Goal: Transaction & Acquisition: Purchase product/service

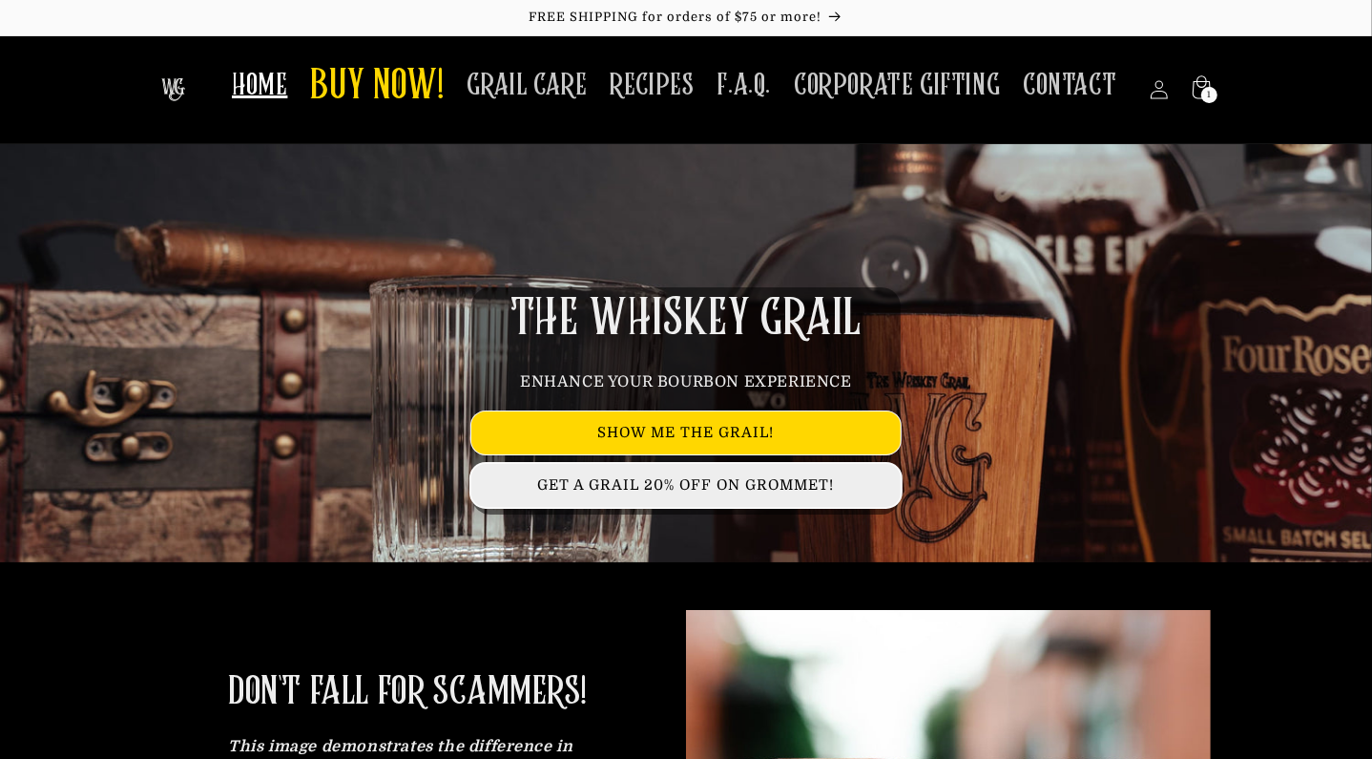
click at [726, 490] on link "GET A GRAIL 20% OFF ON GROMMET!" at bounding box center [685, 485] width 429 height 43
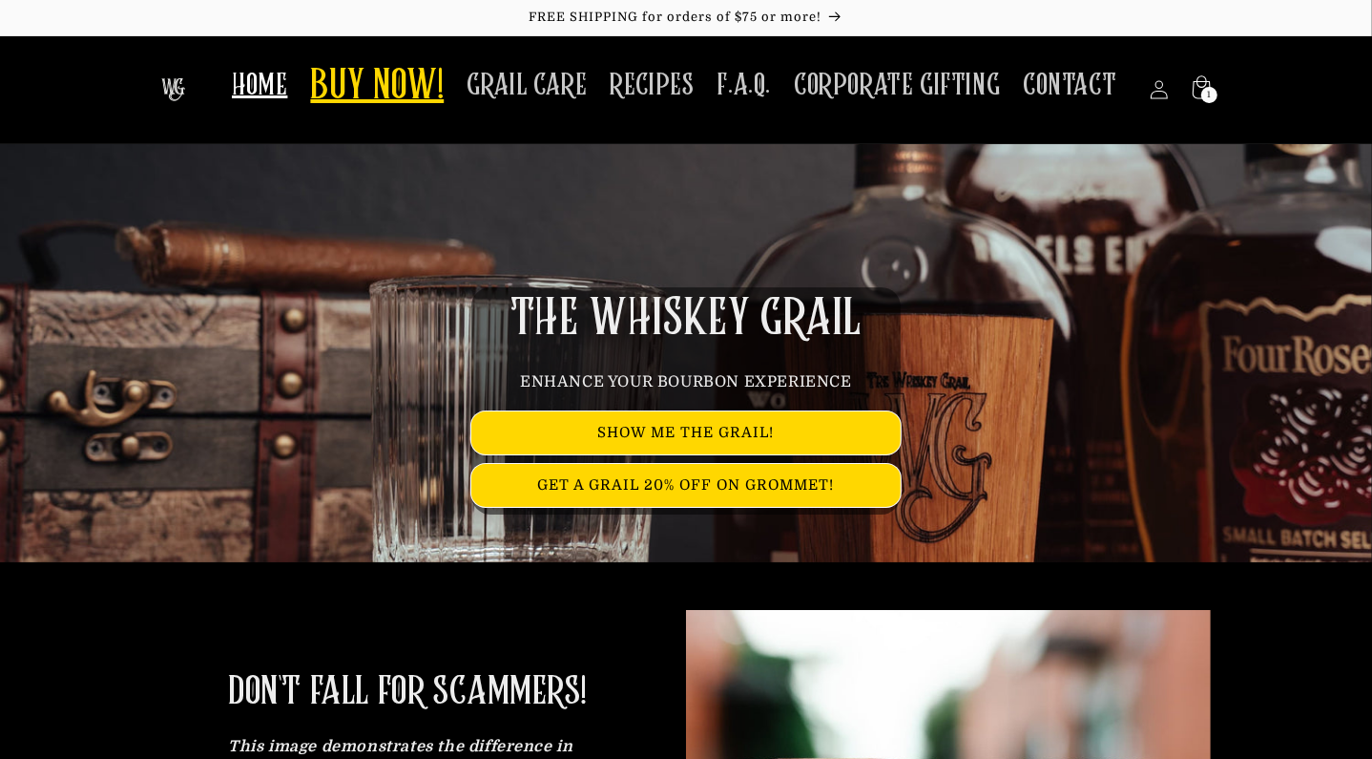
click at [397, 100] on span "BUY NOW!" at bounding box center [377, 87] width 134 height 52
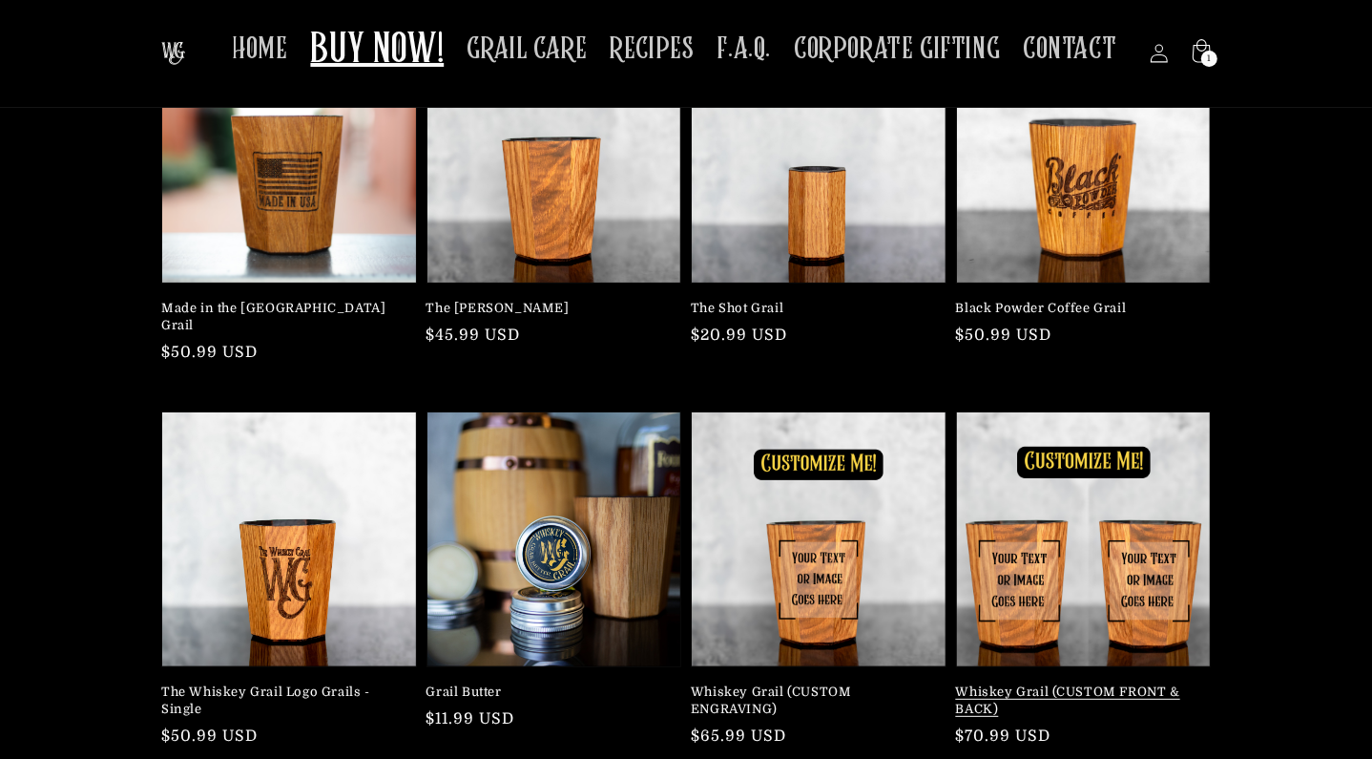
scroll to position [95, 0]
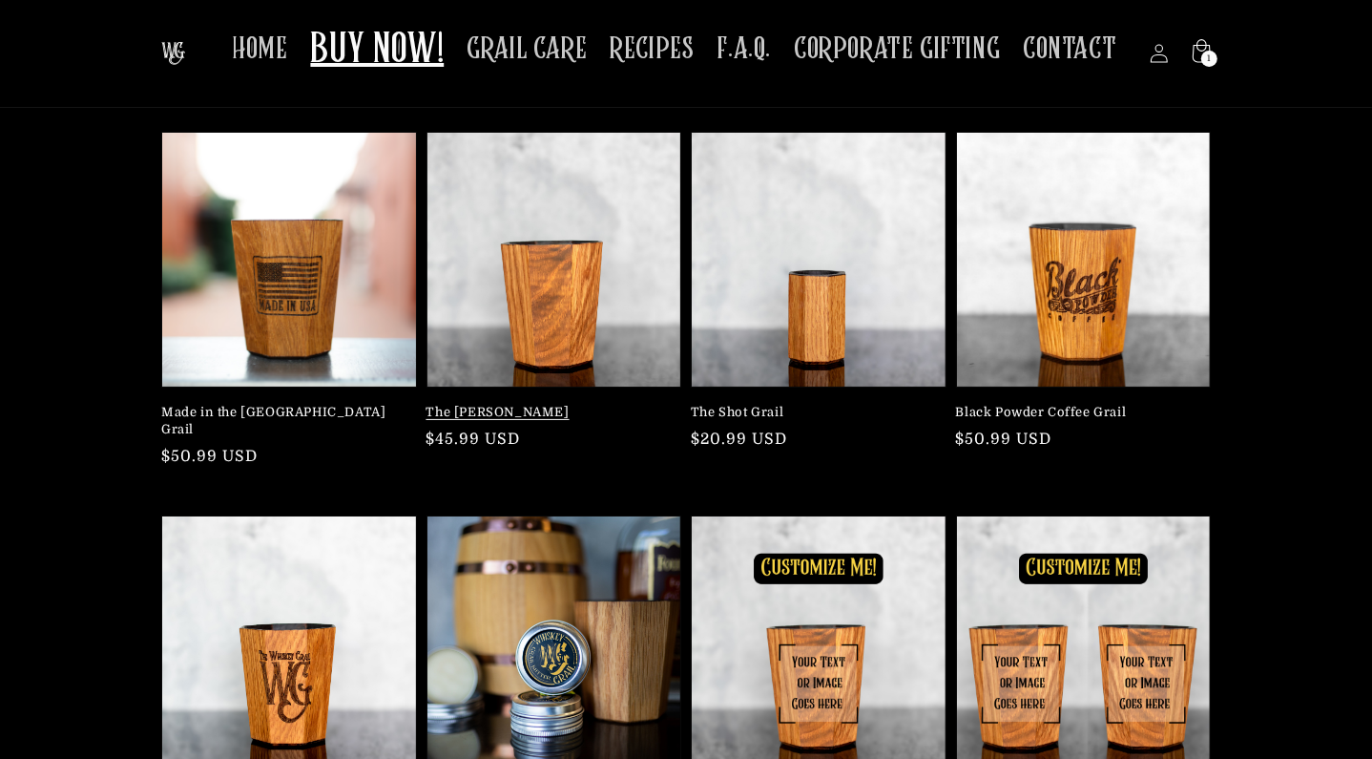
click at [577, 404] on link "The Mash Bill" at bounding box center [549, 412] width 244 height 17
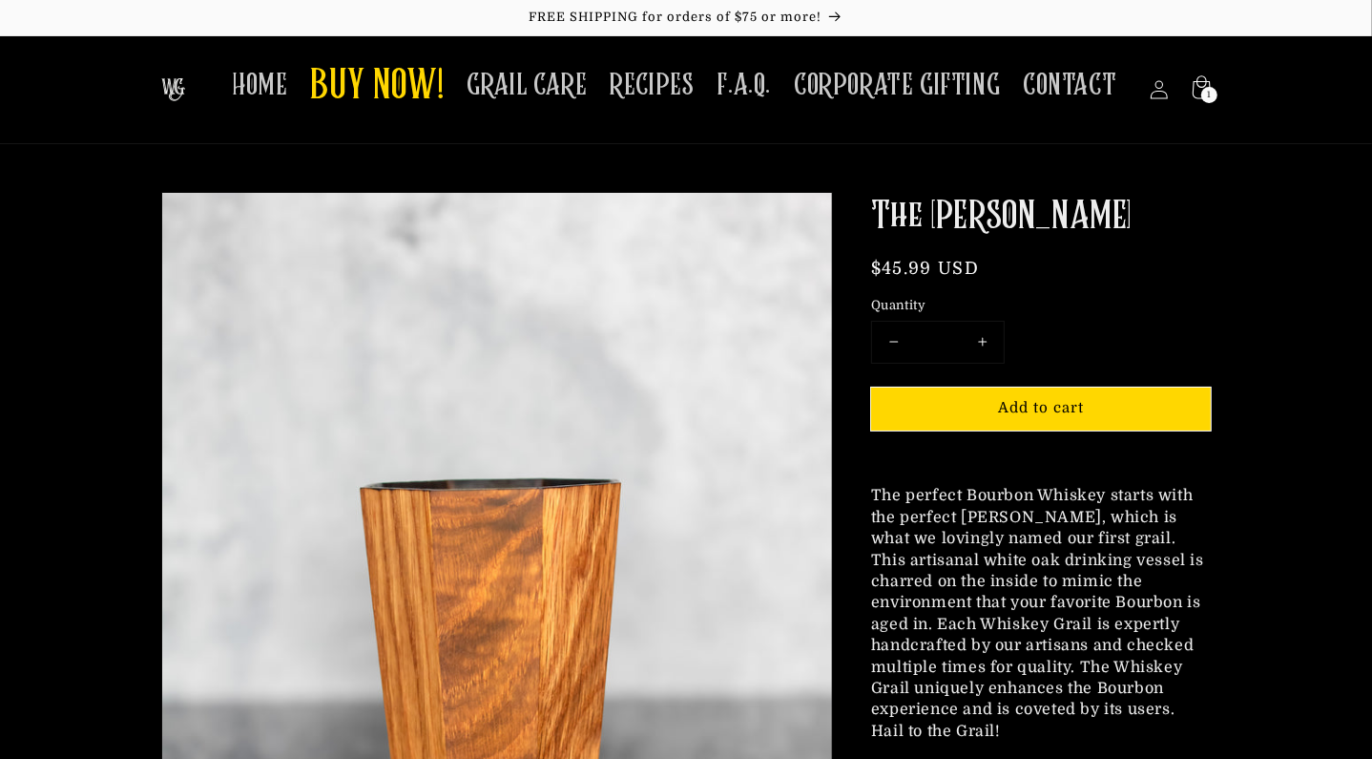
click at [1269, 452] on html "Skip to content FREE SHIPPING for orders of $75 or more! HOME BUY NOW! GRAIL CA…" at bounding box center [686, 379] width 1372 height 759
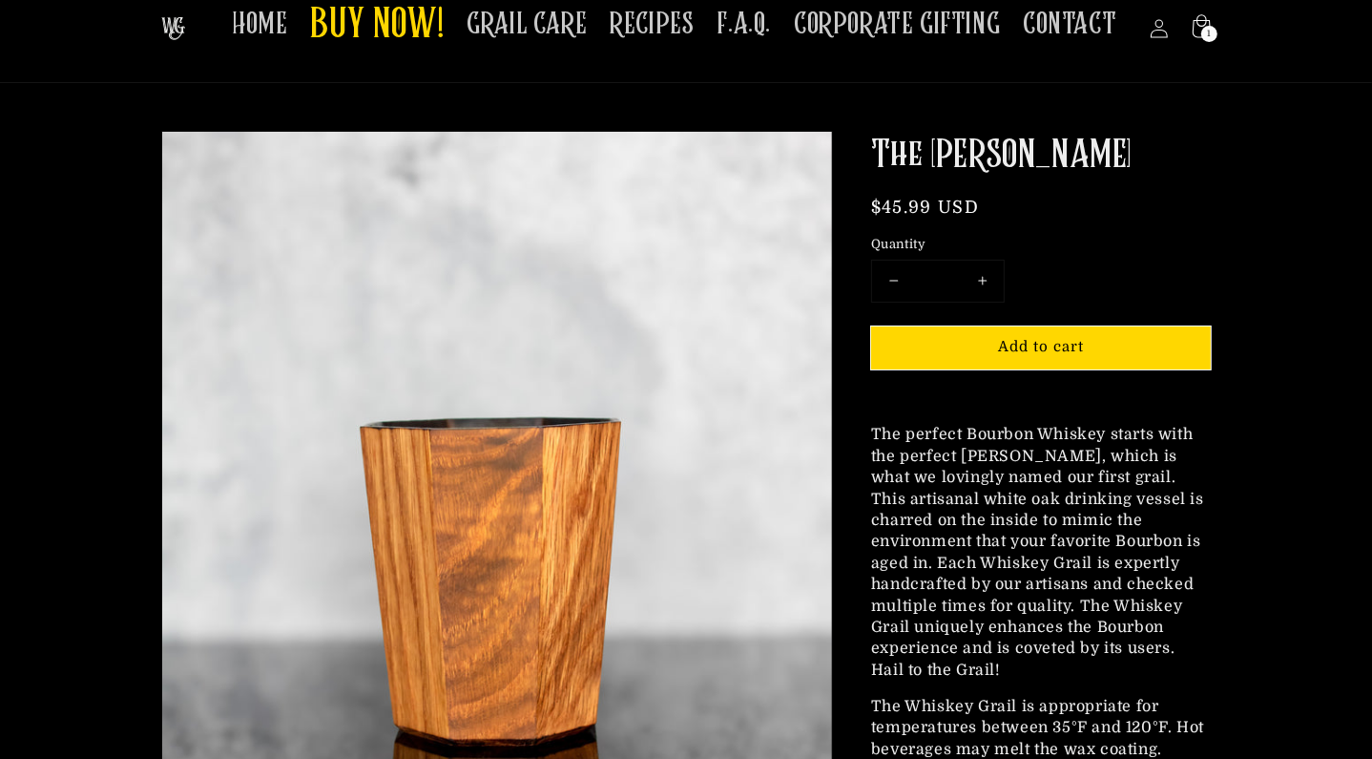
scroll to position [95, 0]
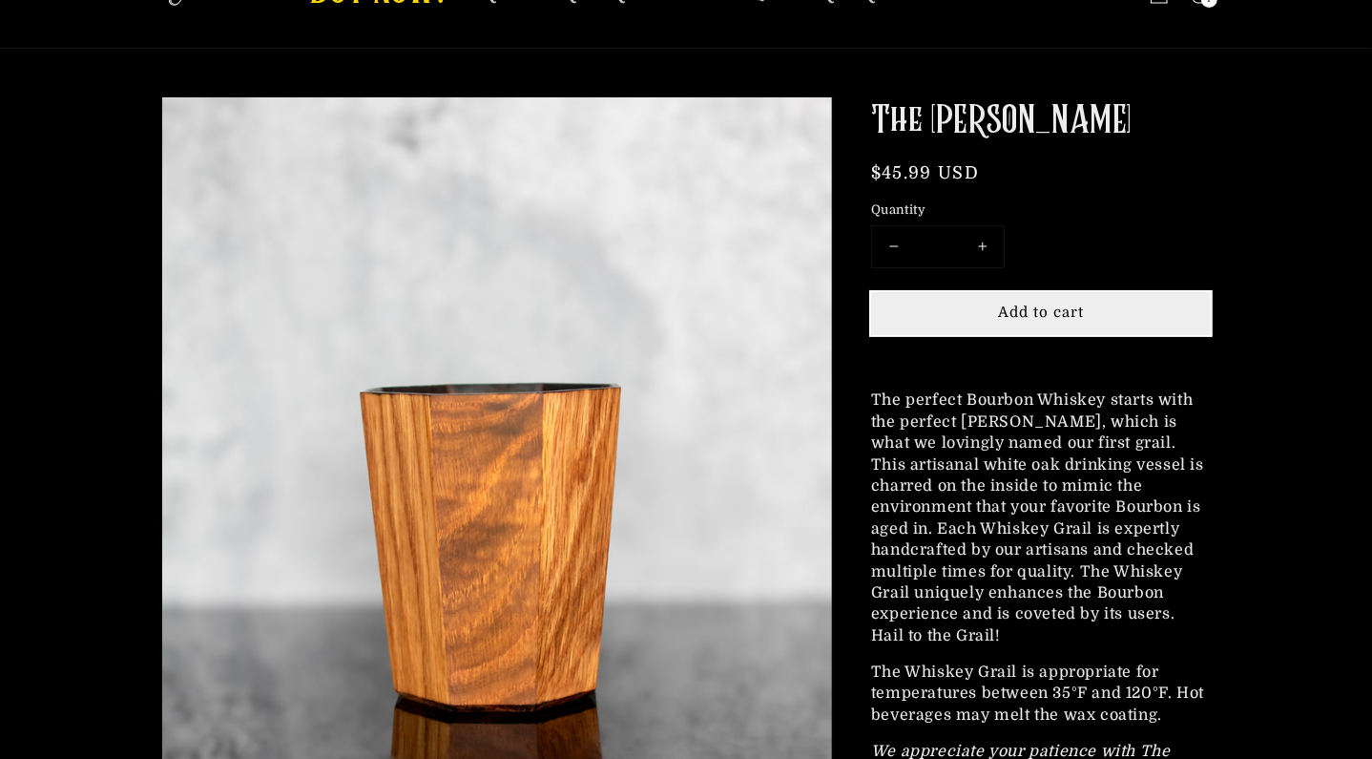
click at [1108, 335] on button "Add to cart" at bounding box center [1041, 313] width 340 height 43
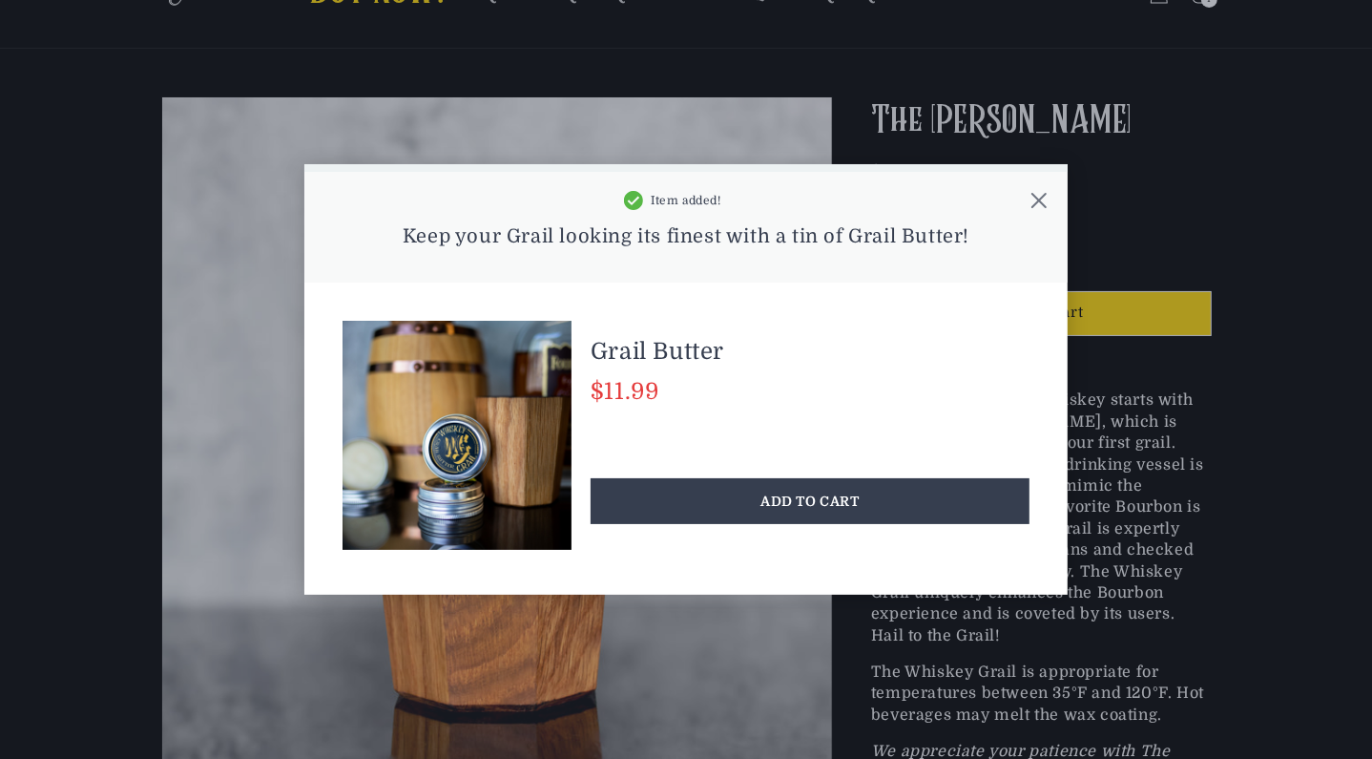
click at [1039, 193] on icon at bounding box center [1039, 200] width 19 height 19
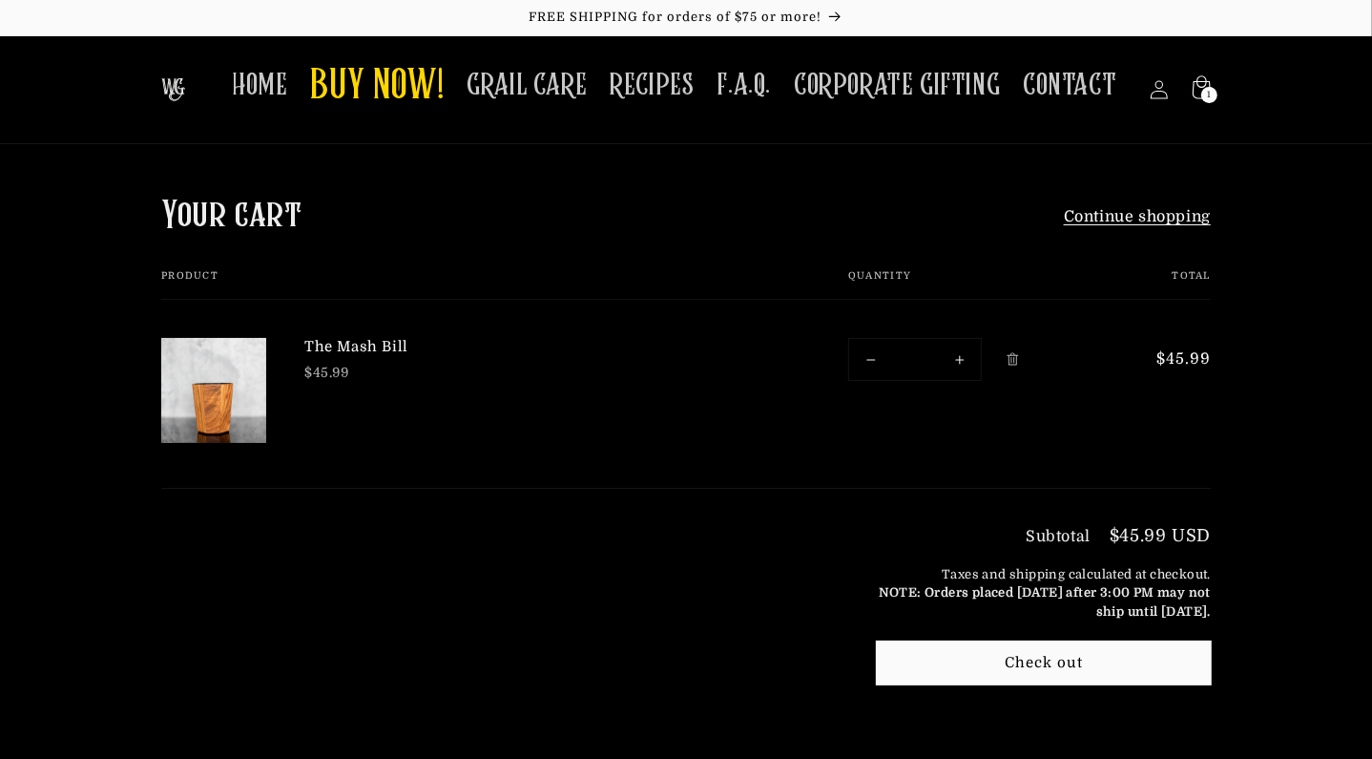
click at [1262, 135] on sticky-header "HOME BUY NOW! GRAIL CARE RECIPES F.A.Q. CORPORATE GIFTING CONTACT Log in Facebo…" at bounding box center [686, 90] width 1372 height 109
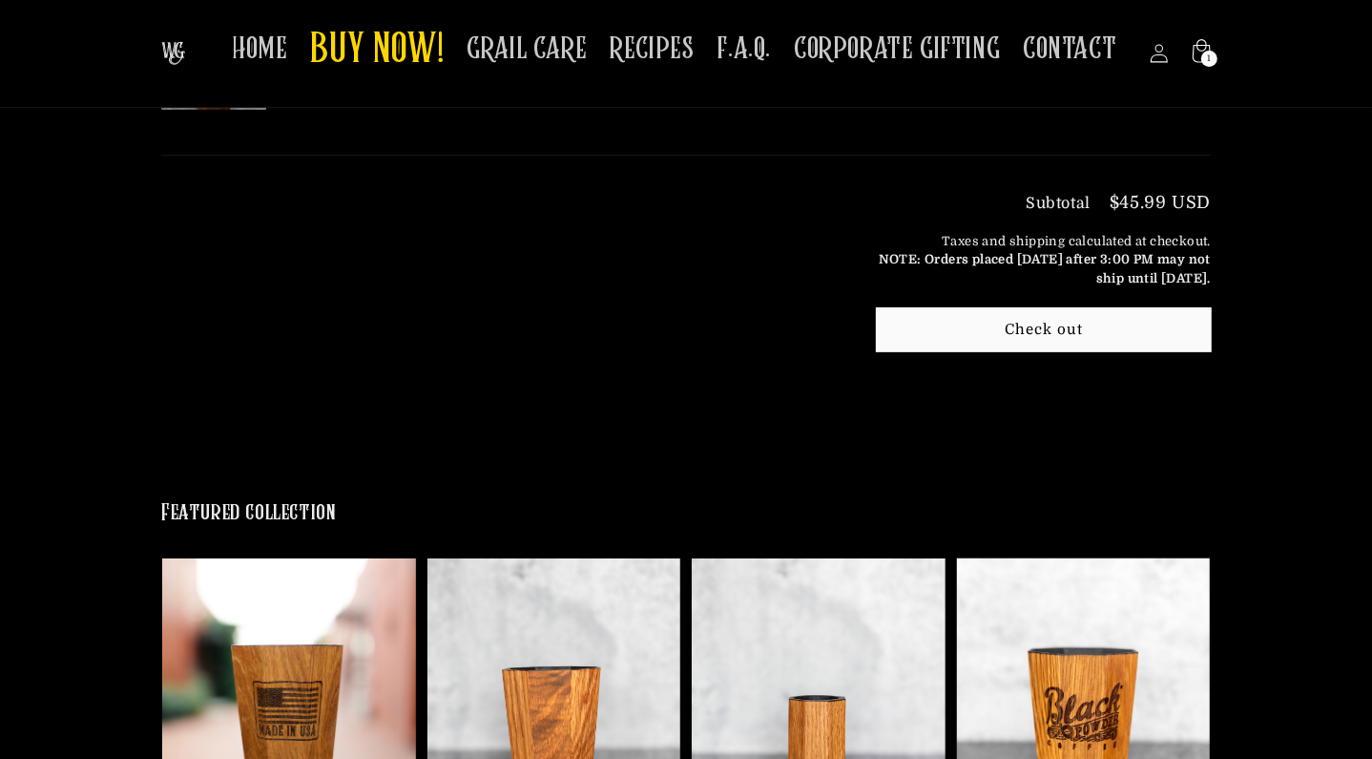
scroll to position [191, 0]
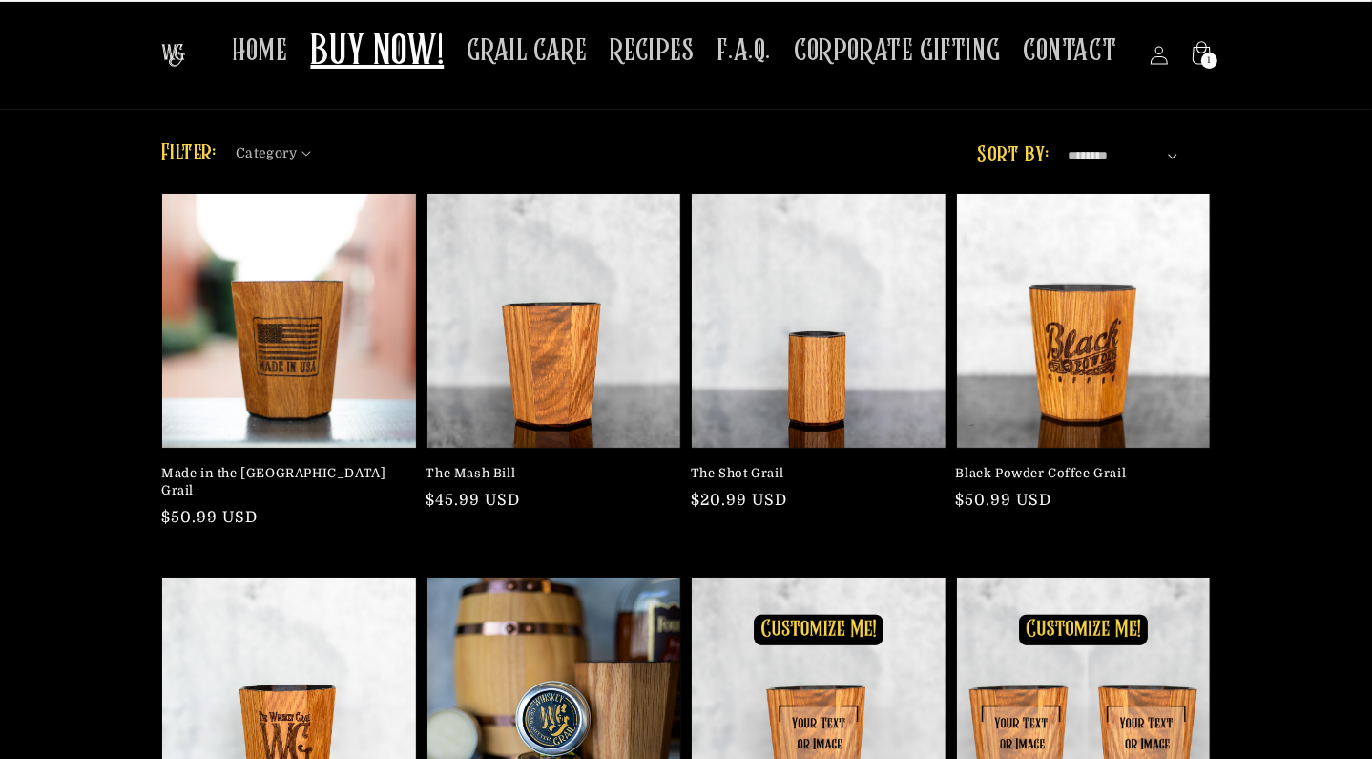
scroll to position [95, 0]
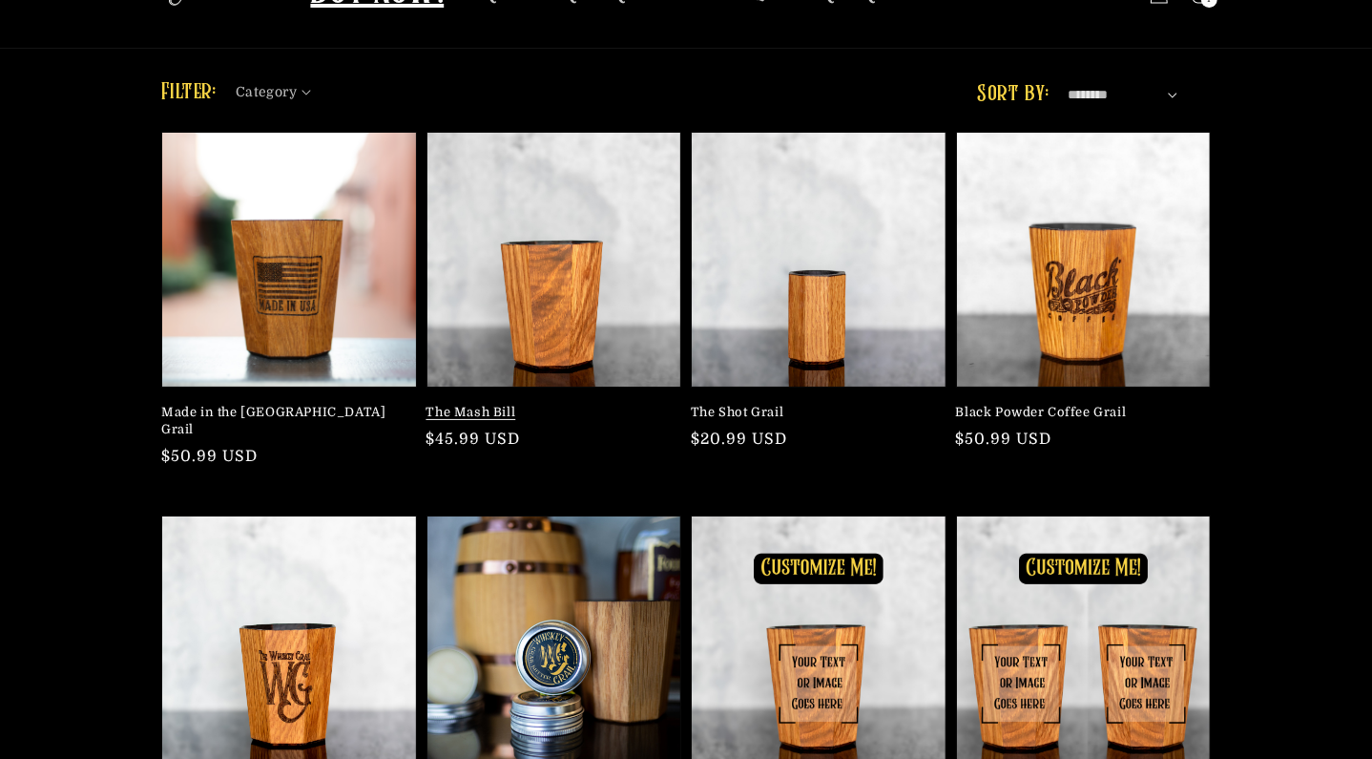
click at [542, 404] on link "The Mash Bill" at bounding box center [549, 412] width 244 height 17
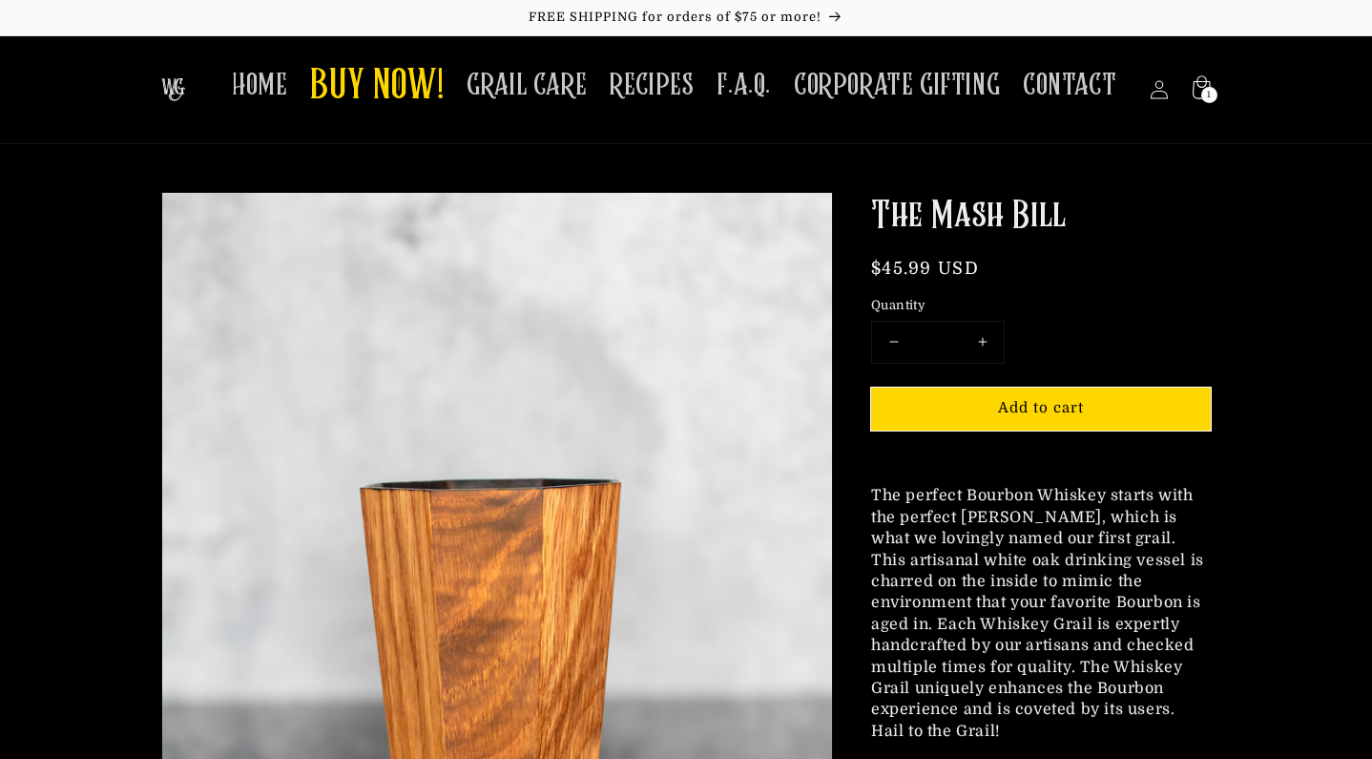
scroll to position [95, 0]
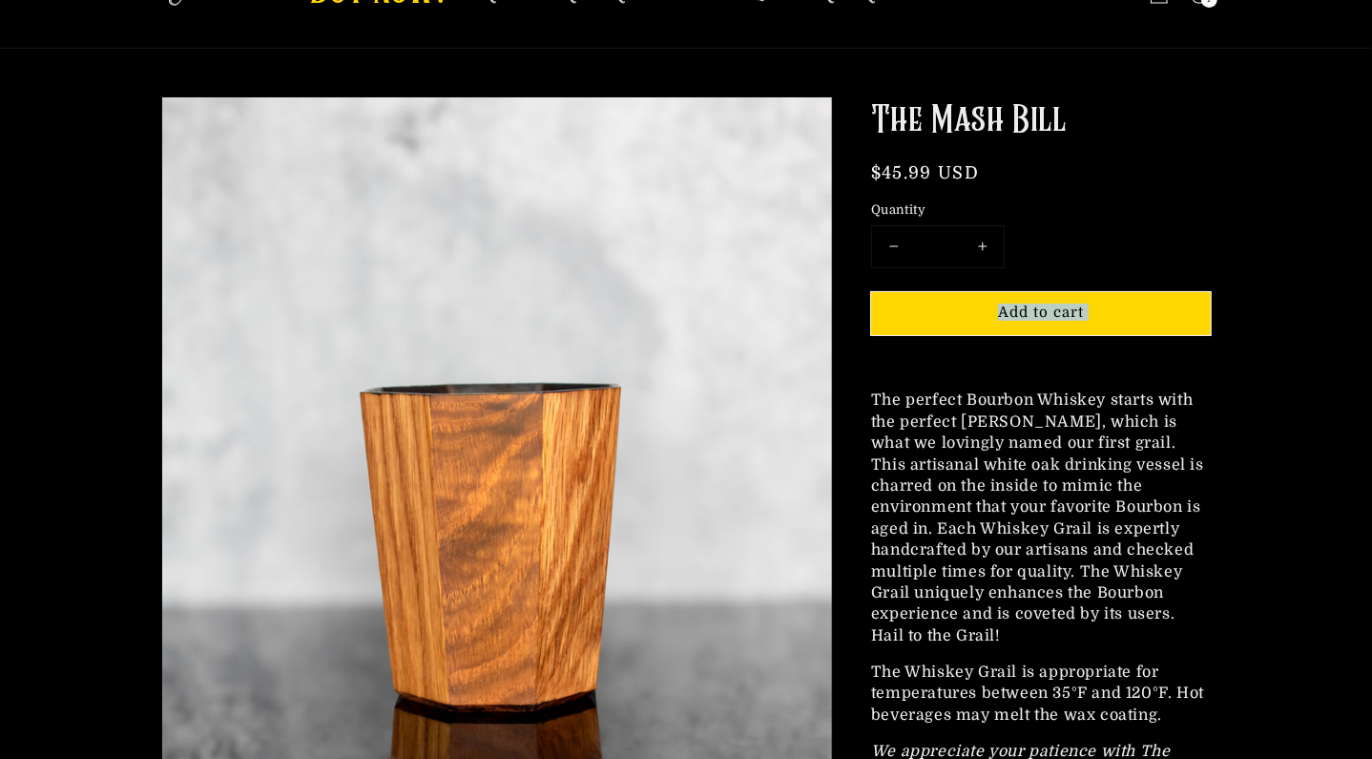
drag, startPoint x: 1020, startPoint y: 311, endPoint x: 1039, endPoint y: 405, distance: 95.4
click at [1039, 405] on div "The Mash Bill Regular price $45.99 USD Regular price Sale price $45.99 USD Unit…" at bounding box center [1041, 479] width 340 height 766
drag, startPoint x: 1039, startPoint y: 405, endPoint x: 963, endPoint y: 228, distance: 192.3
click at [963, 200] on div at bounding box center [1041, 200] width 340 height 0
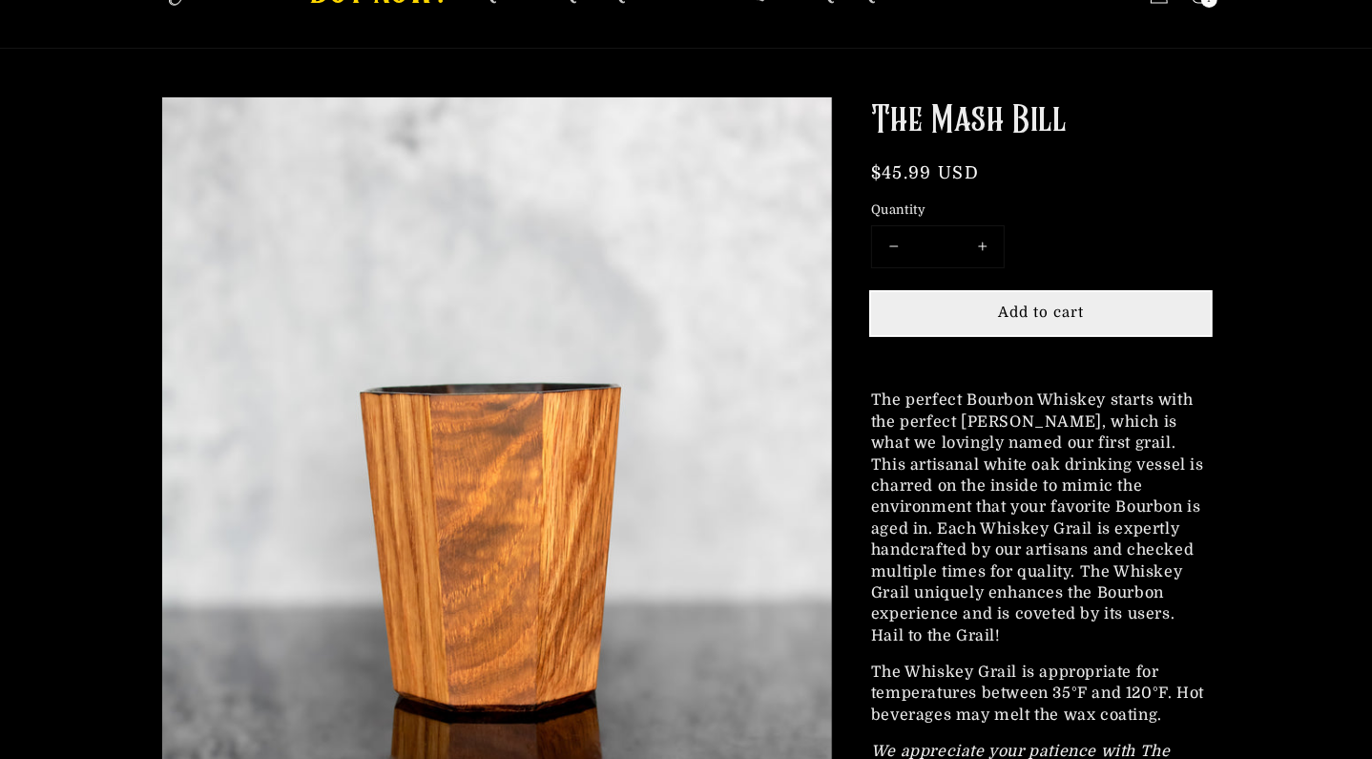
click at [1047, 321] on span "Add to cart" at bounding box center [1041, 311] width 86 height 17
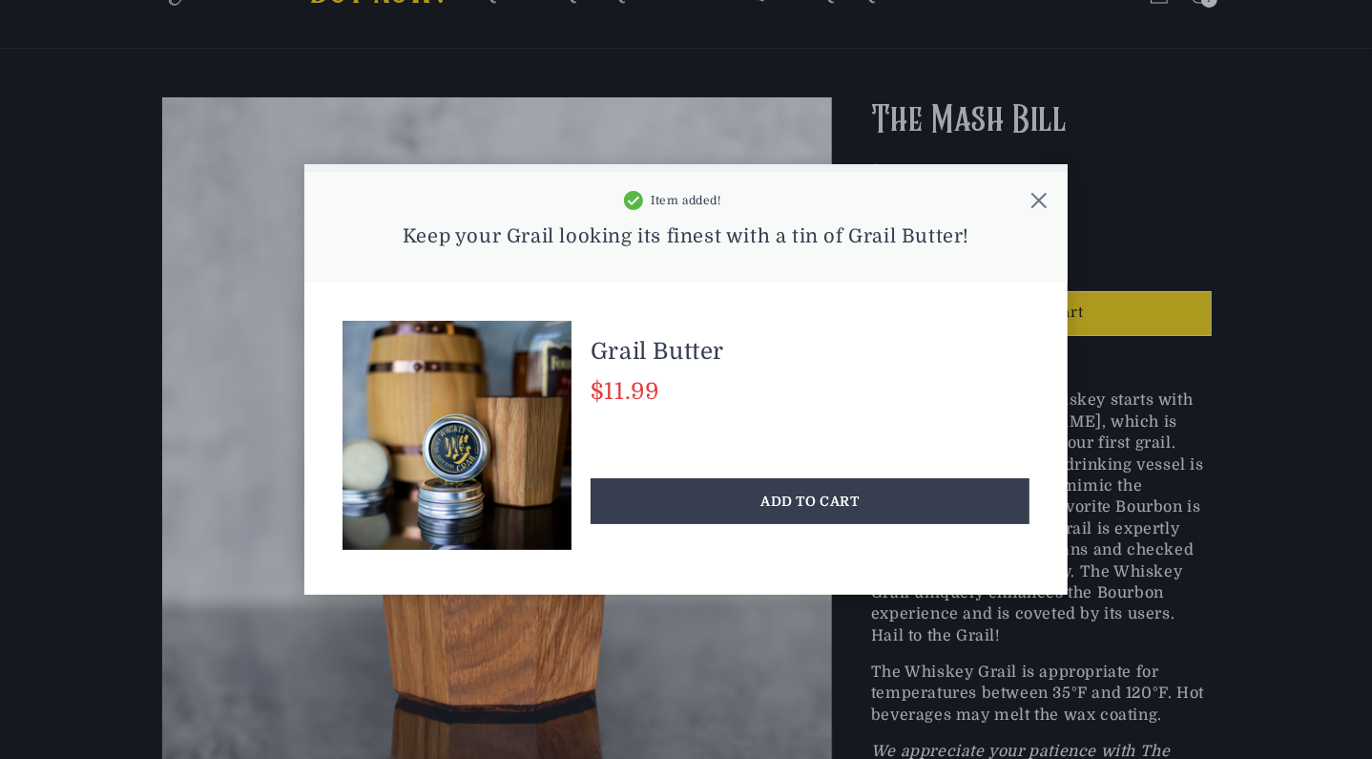
click at [1033, 202] on icon at bounding box center [1039, 200] width 19 height 19
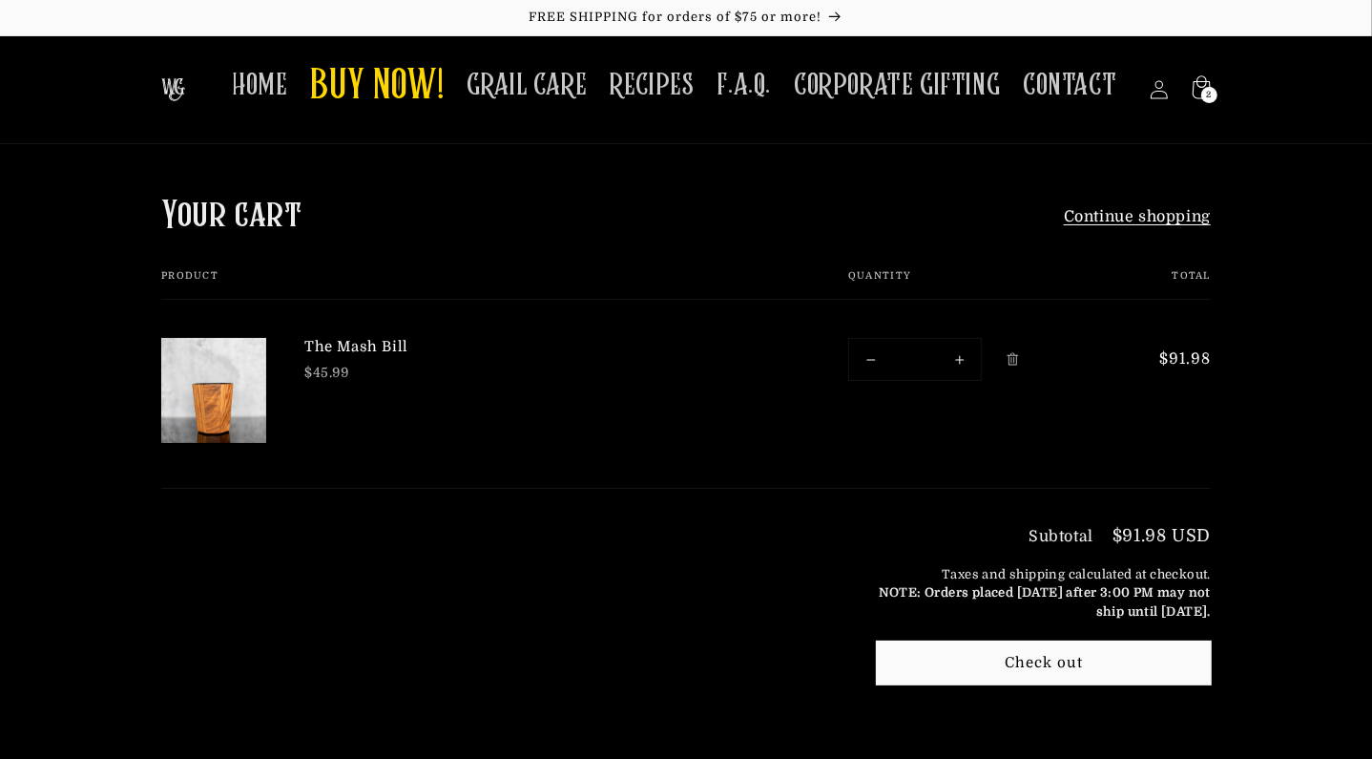
click at [873, 362] on button "Decrease quantity for The [PERSON_NAME]" at bounding box center [870, 359] width 43 height 41
type input "*"
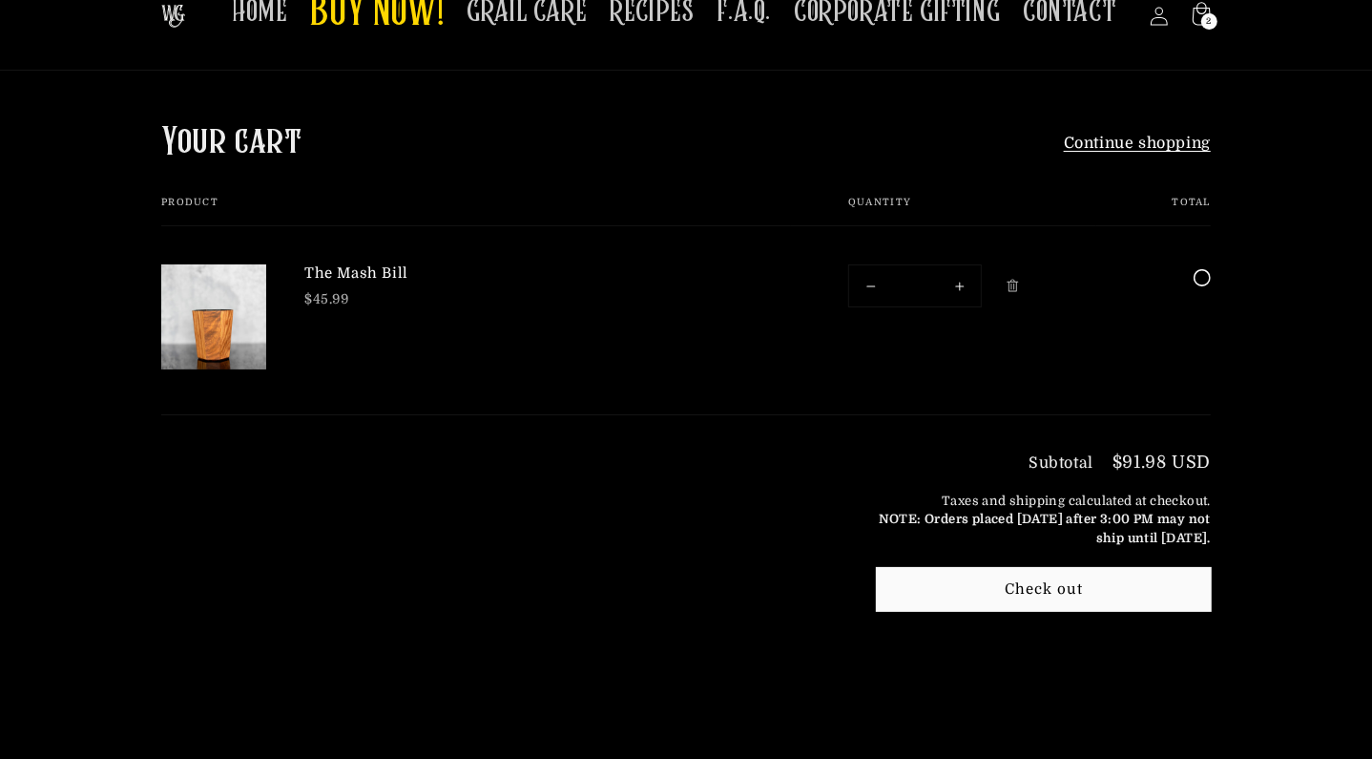
scroll to position [191, 0]
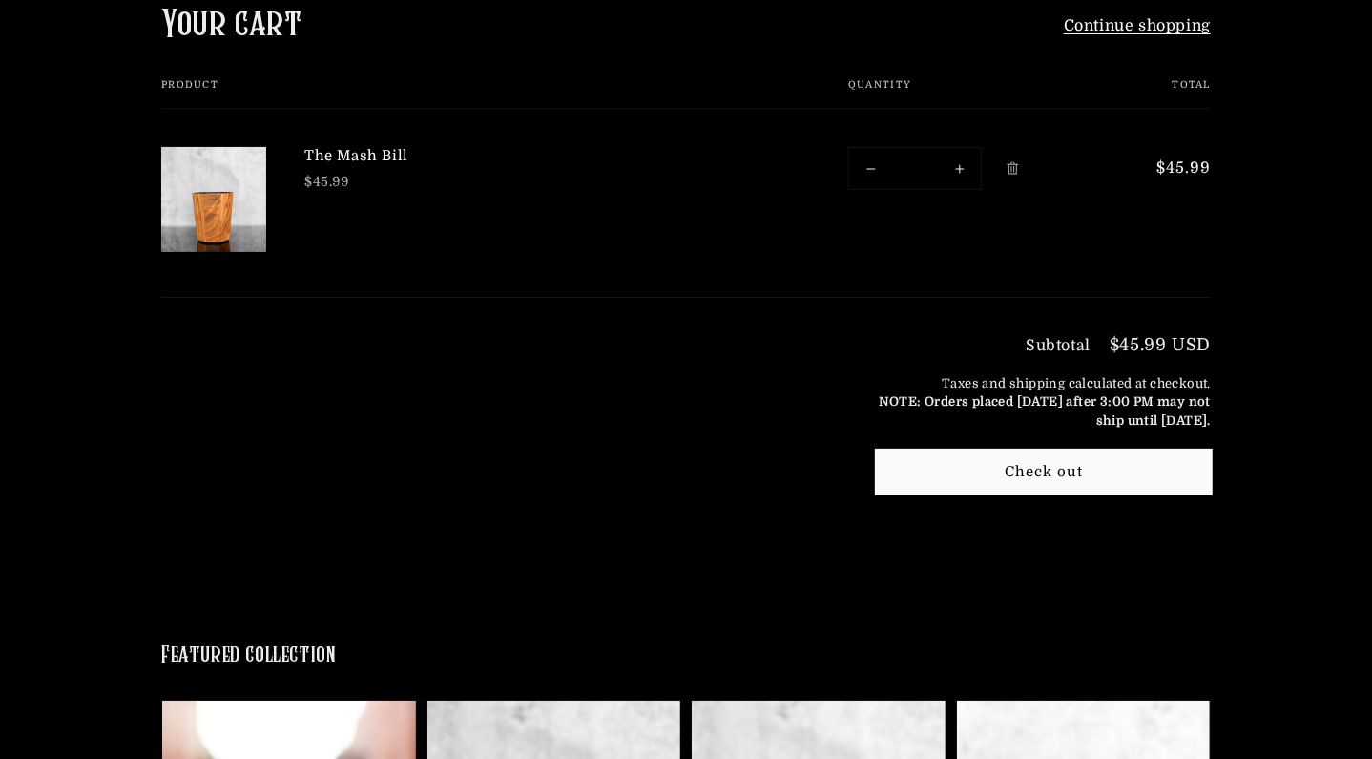
click at [1075, 466] on button "Check out" at bounding box center [1044, 471] width 334 height 43
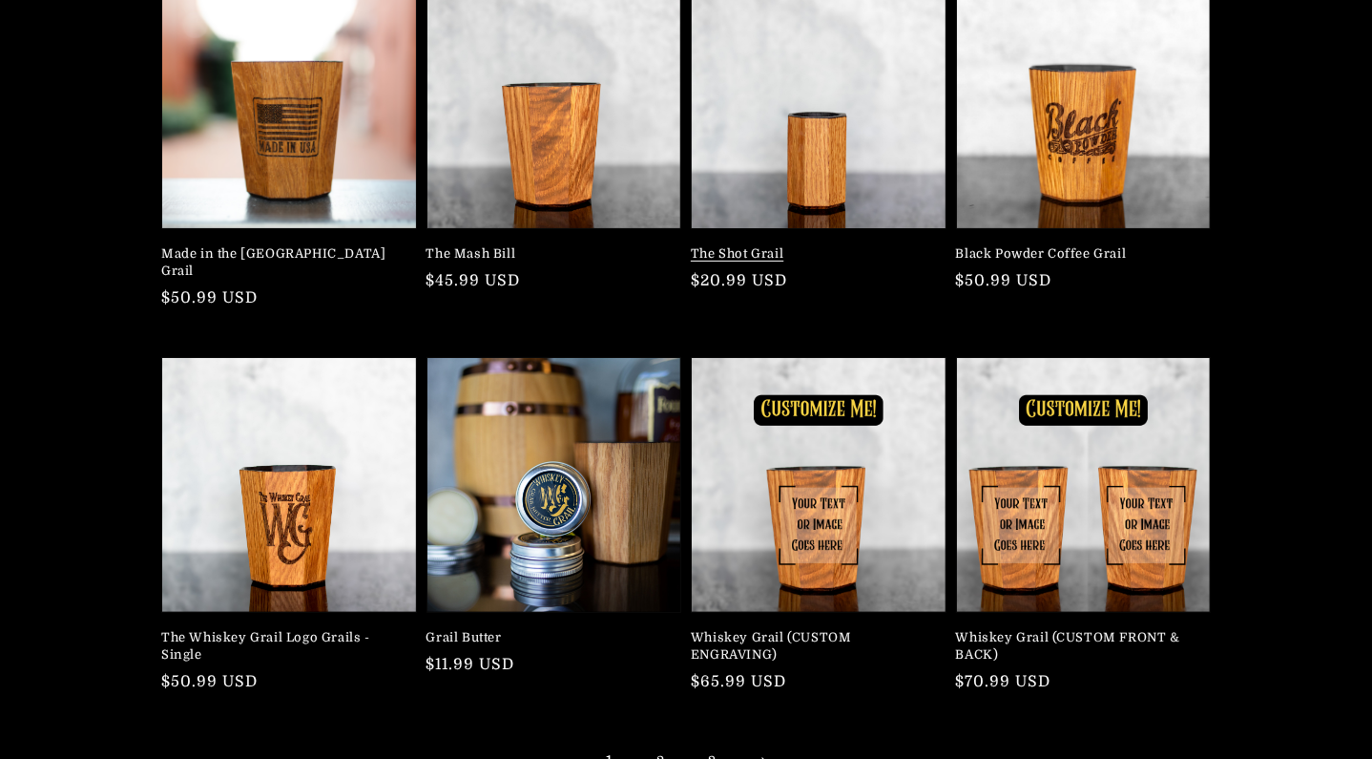
scroll to position [286, 0]
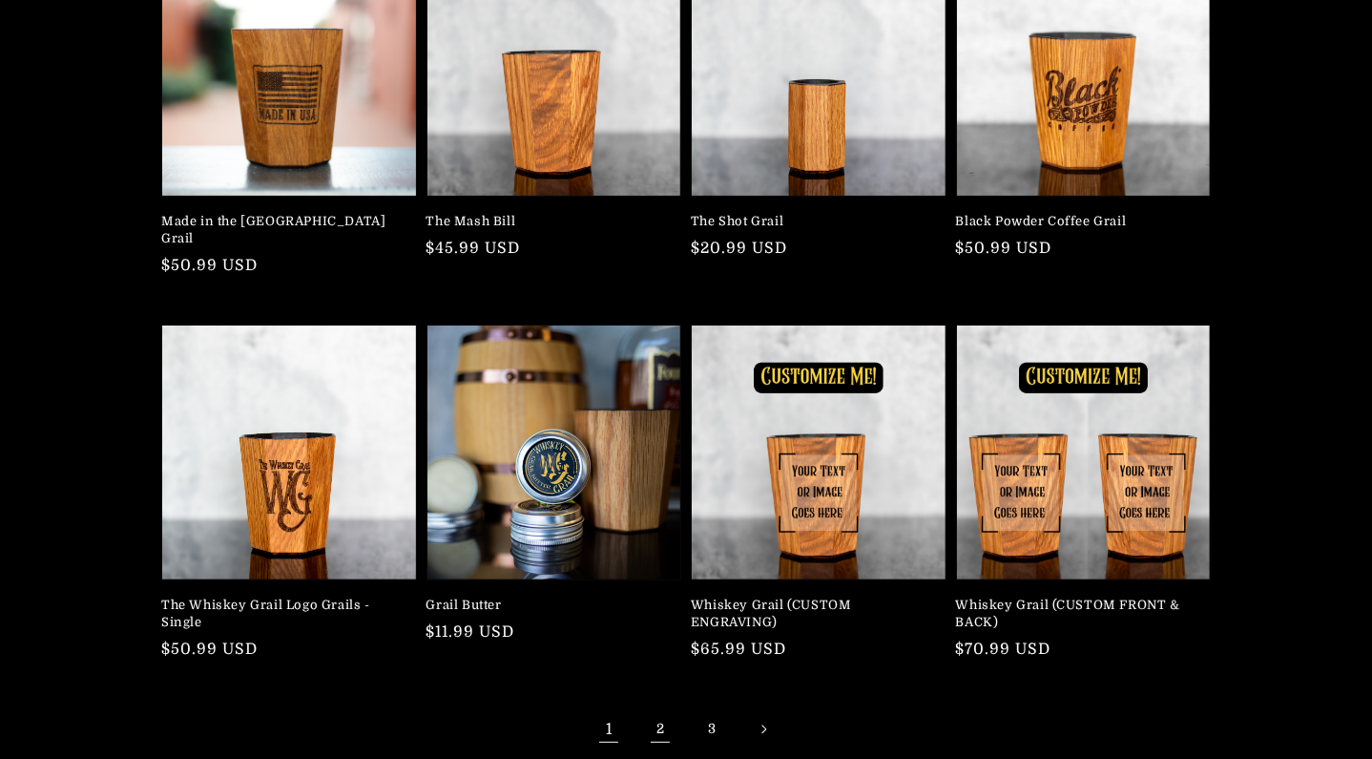
click at [668, 712] on link "2" at bounding box center [660, 729] width 42 height 42
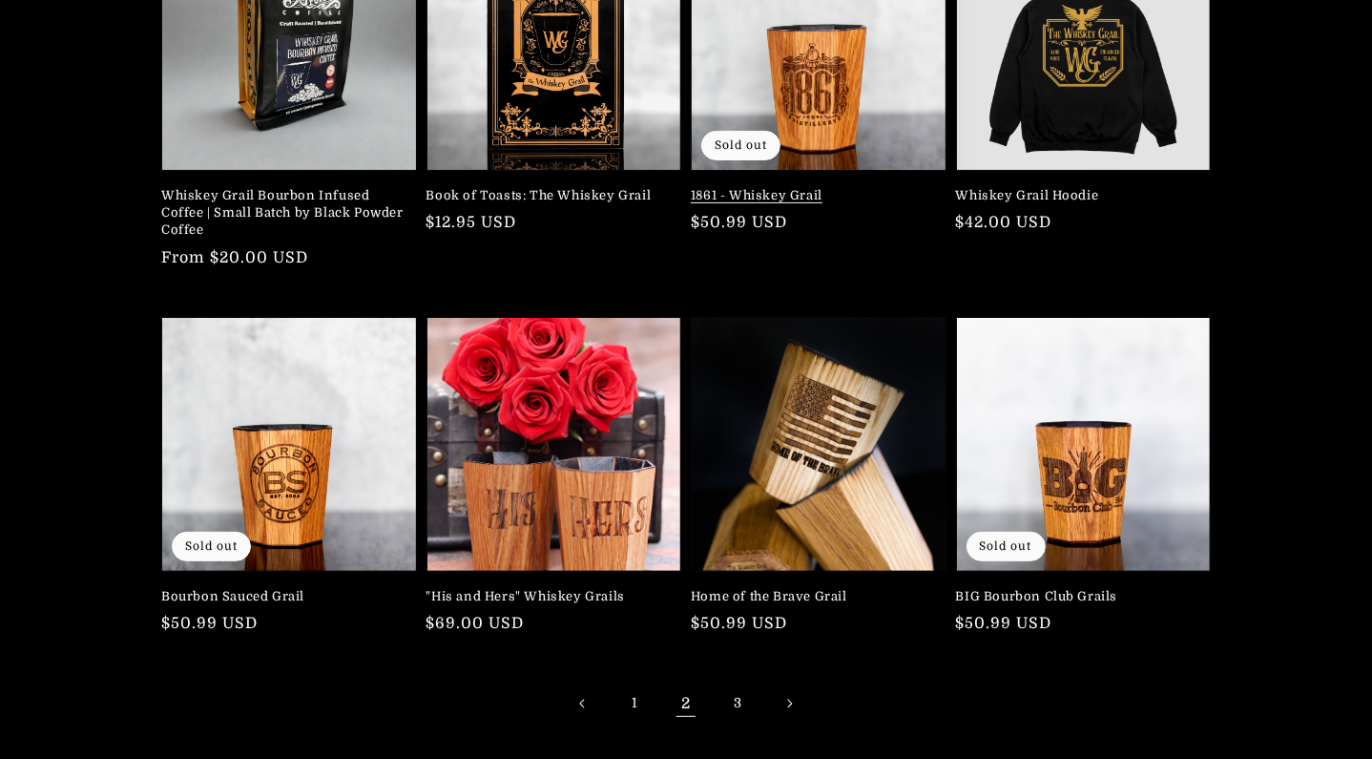
scroll to position [382, 0]
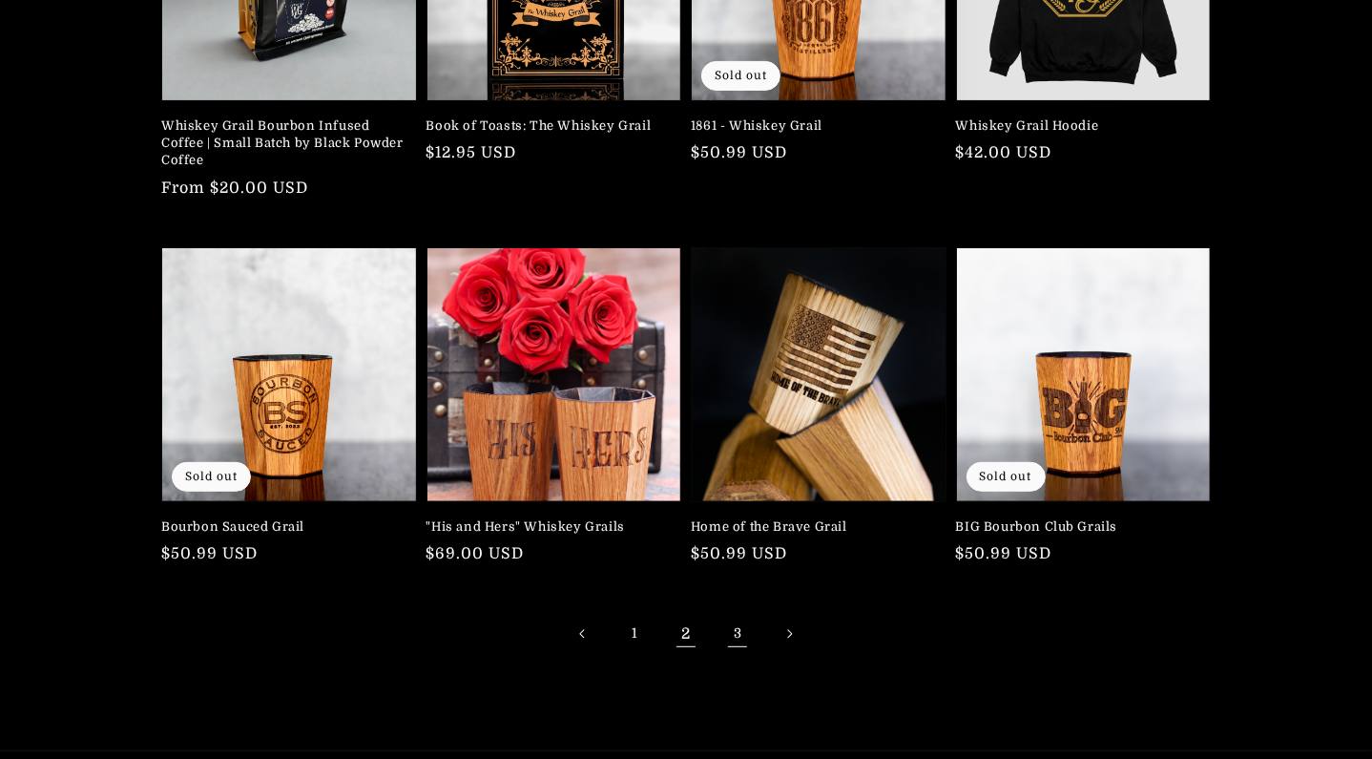
click at [742, 629] on link "3" at bounding box center [738, 634] width 42 height 42
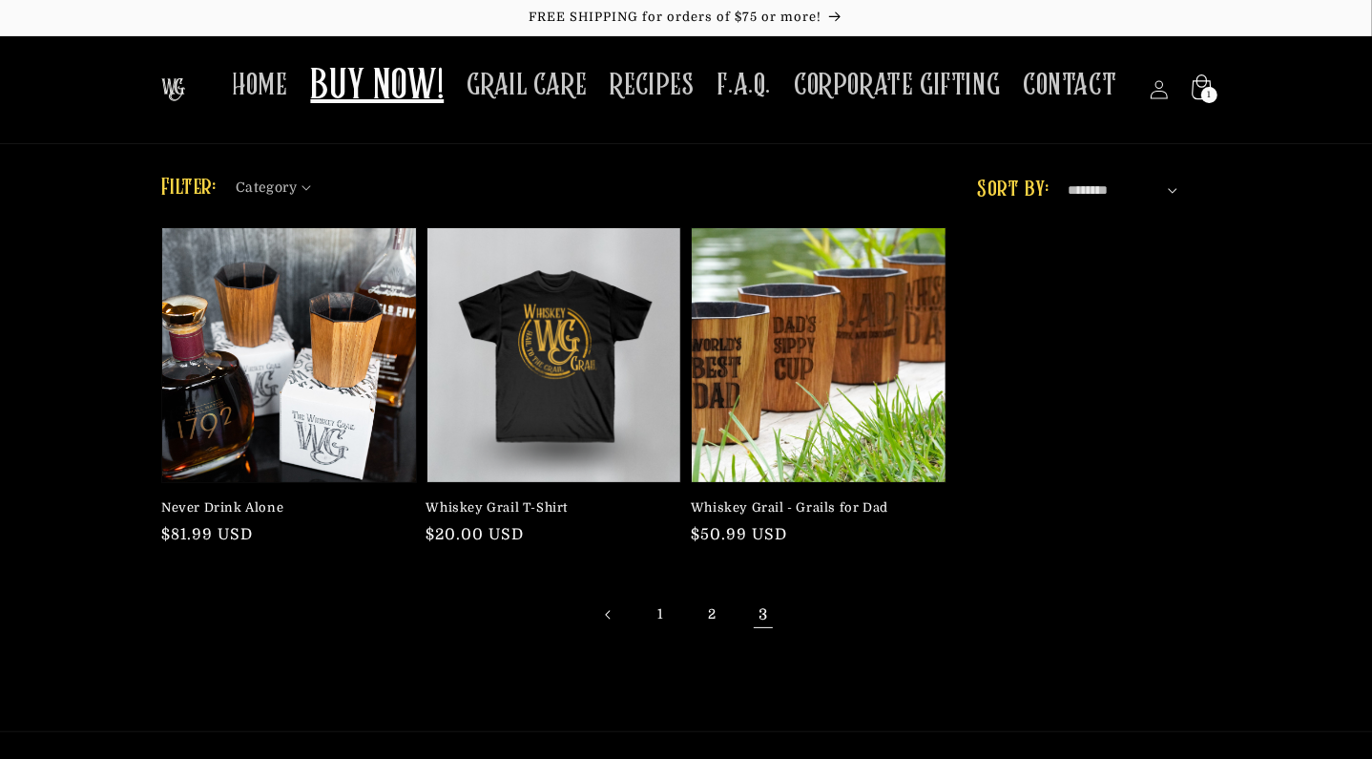
click at [1207, 94] on span "1" at bounding box center [1209, 95] width 5 height 16
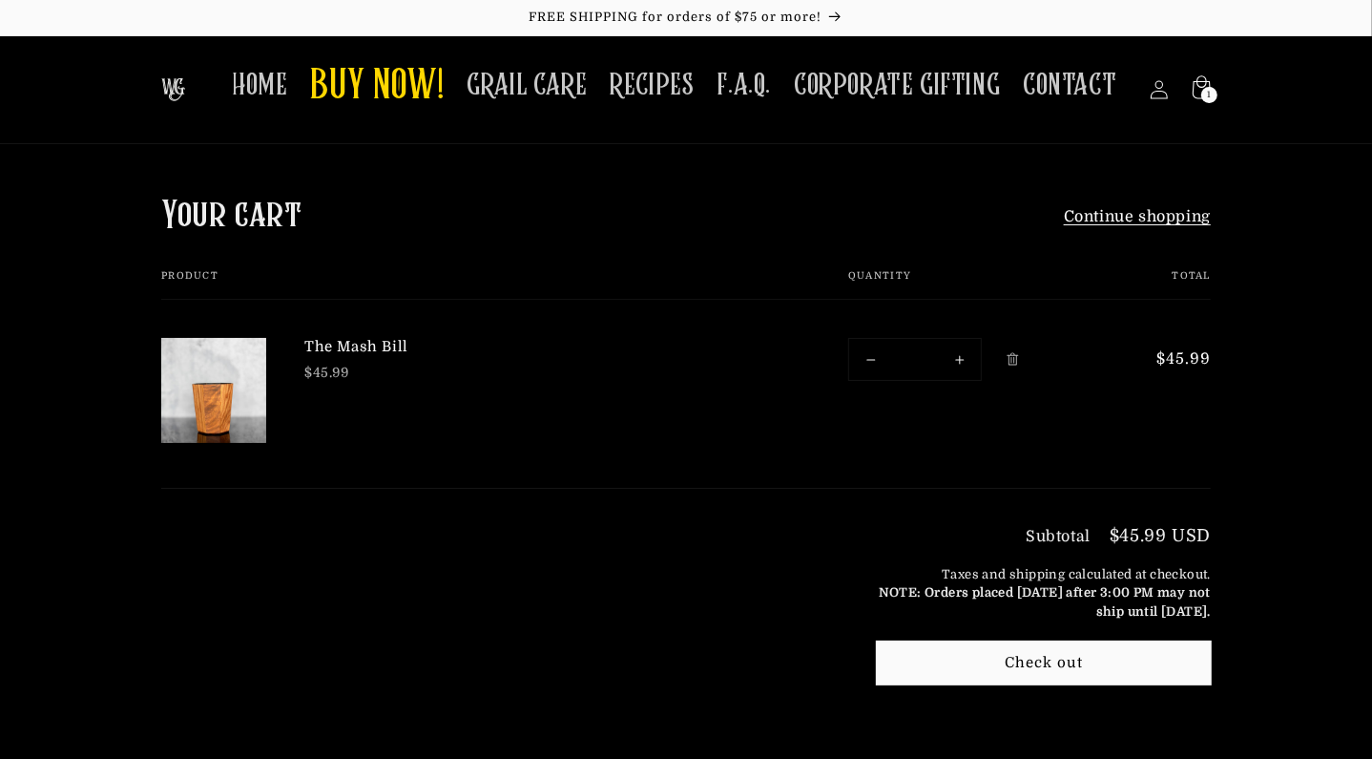
click at [1280, 75] on sticky-header "HOME BUY NOW! GRAIL CARE RECIPES F.A.Q. CORPORATE GIFTING CONTACT Log in Facebo…" at bounding box center [686, 90] width 1372 height 109
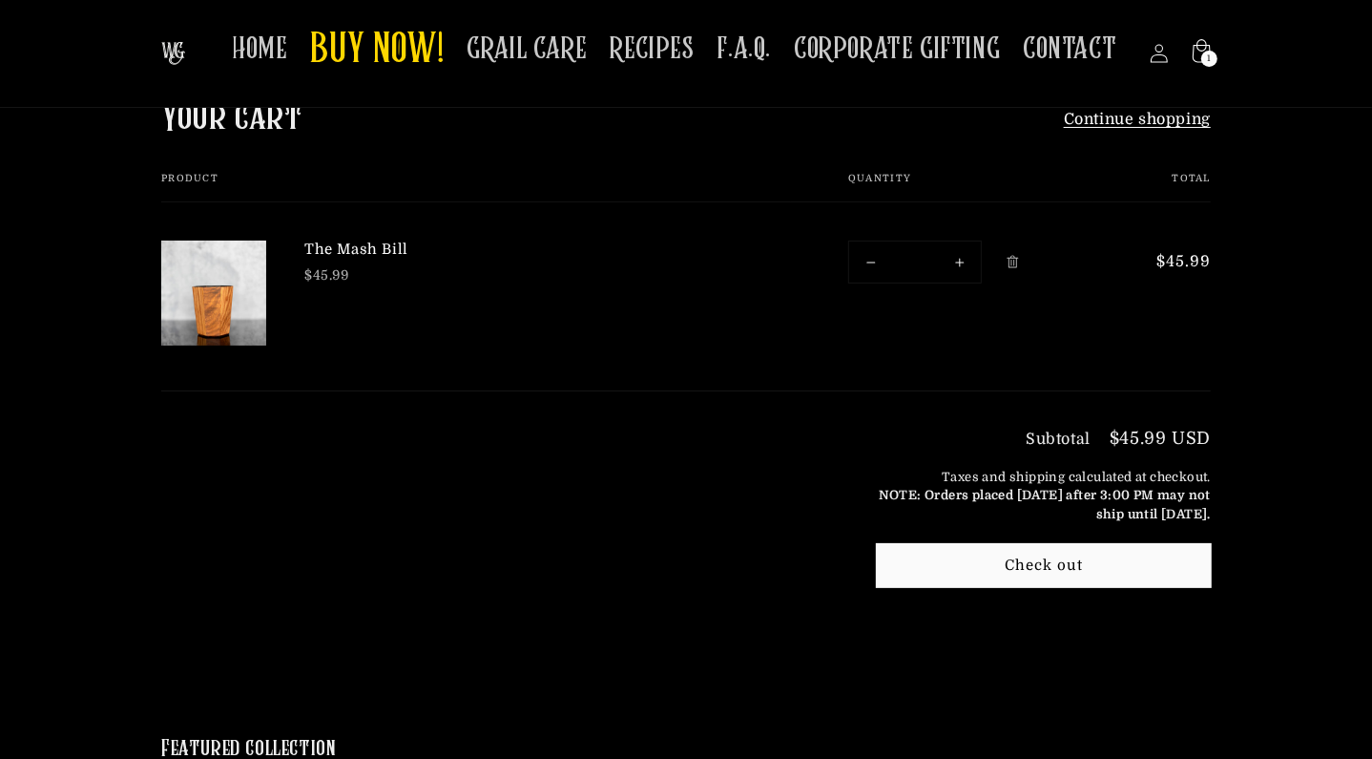
scroll to position [95, 0]
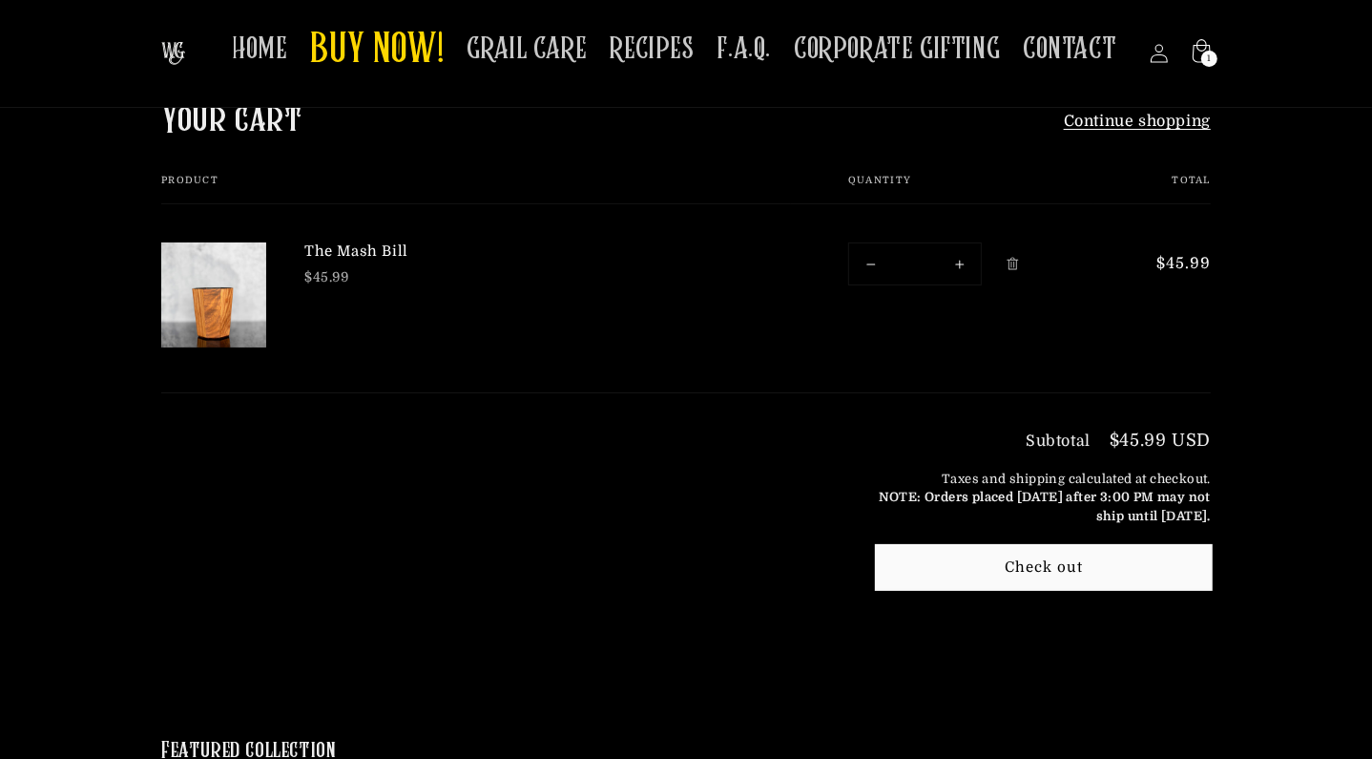
click at [1050, 565] on button "Check out" at bounding box center [1044, 567] width 334 height 43
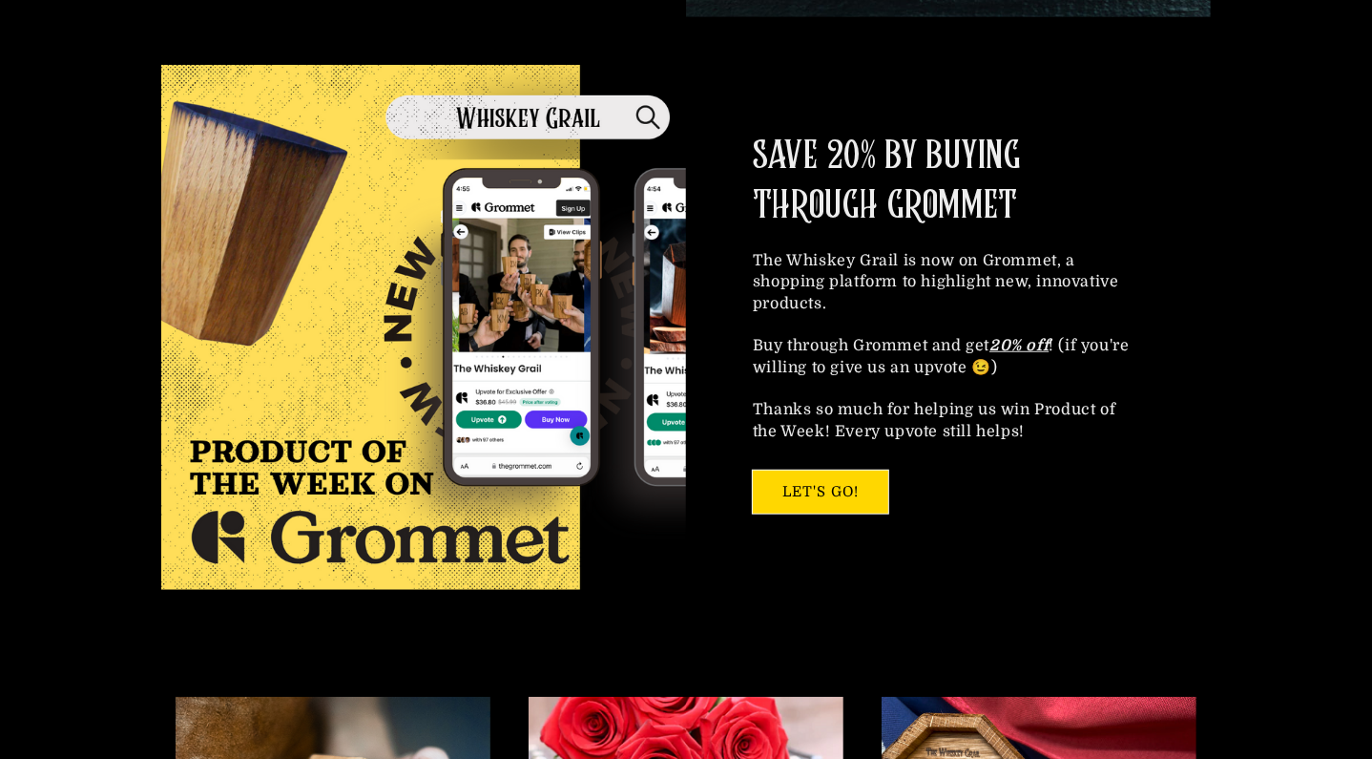
scroll to position [1145, 0]
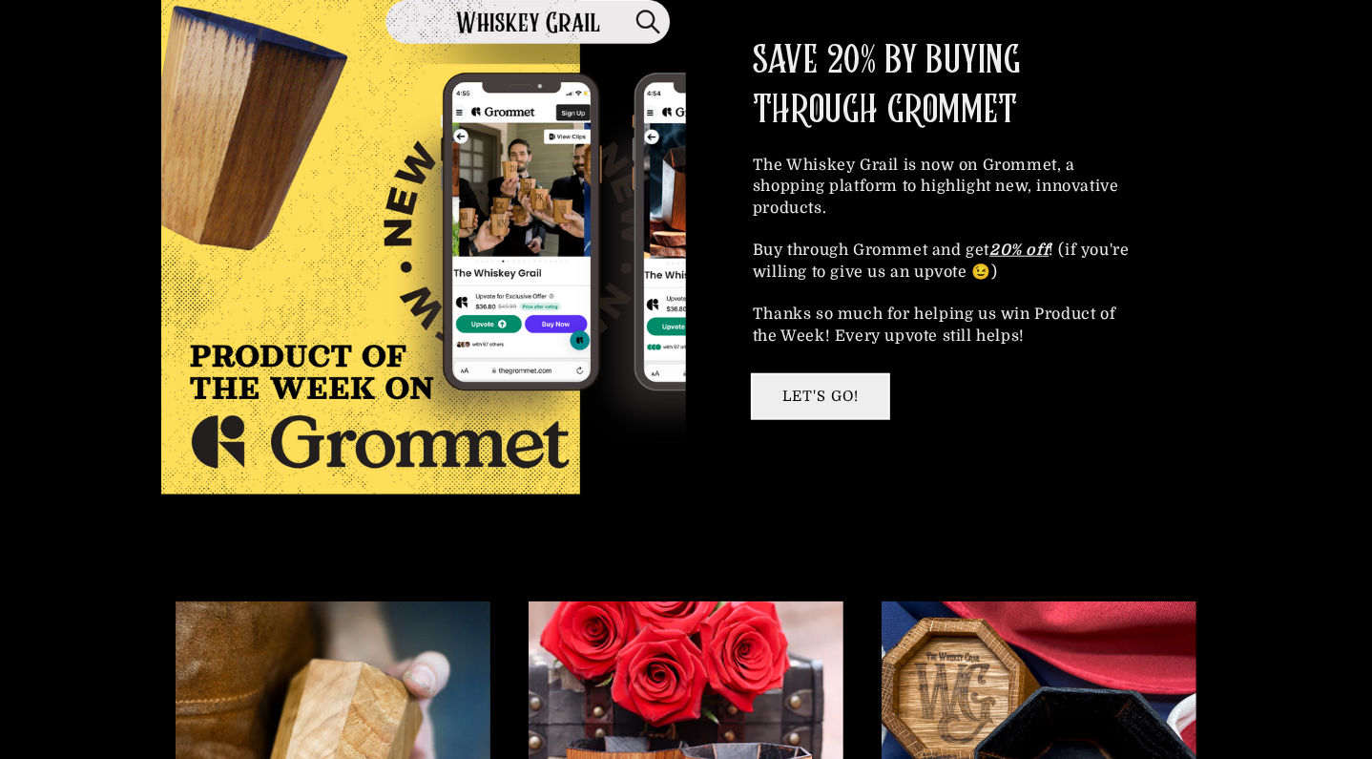
click at [861, 390] on link "LET'S GO!" at bounding box center [820, 396] width 135 height 43
